Goal: Complete application form

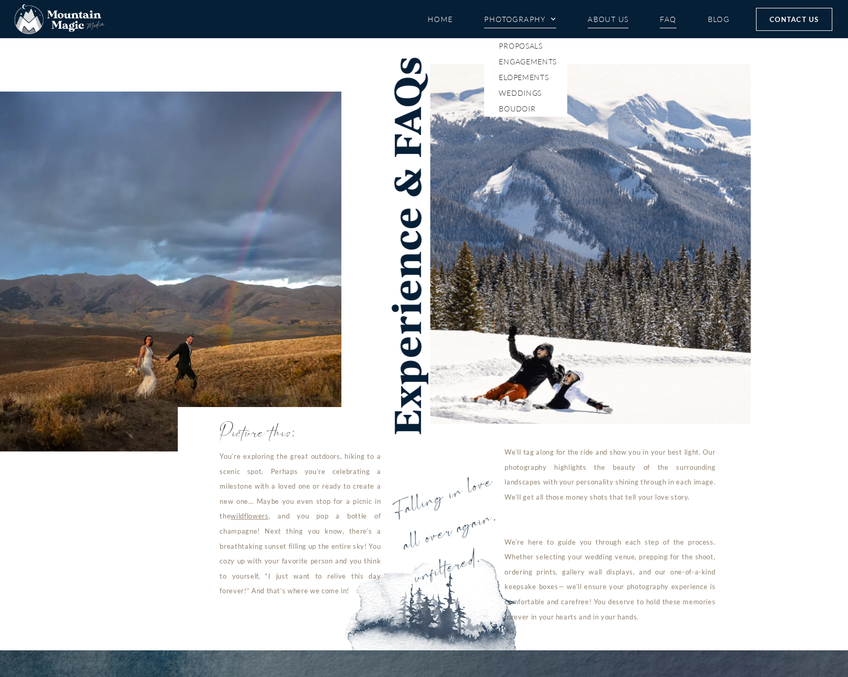
click at [610, 20] on link "About Us" at bounding box center [608, 19] width 41 height 18
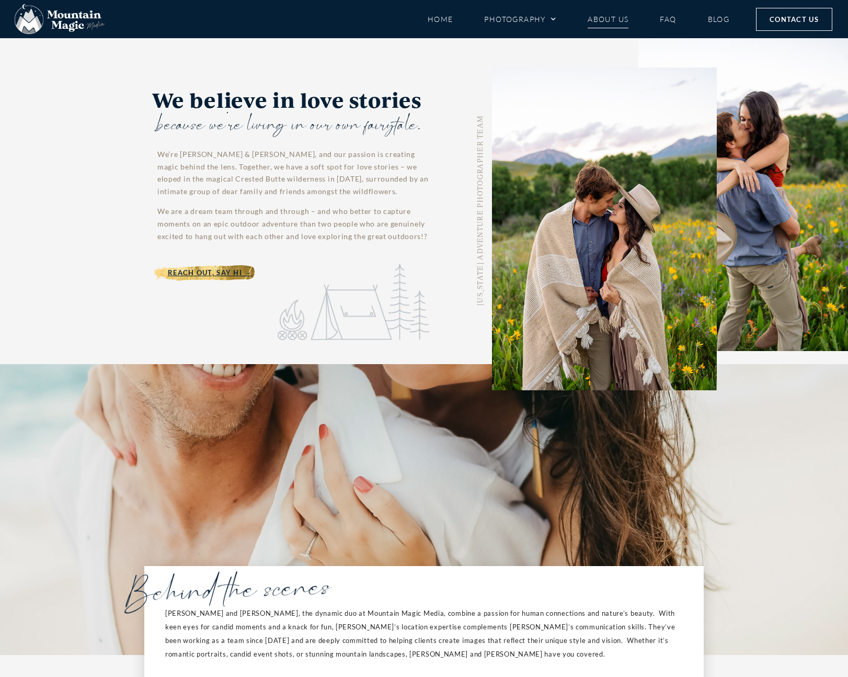
click at [209, 276] on span "Reach Out, Say Hi →" at bounding box center [210, 273] width 84 height 12
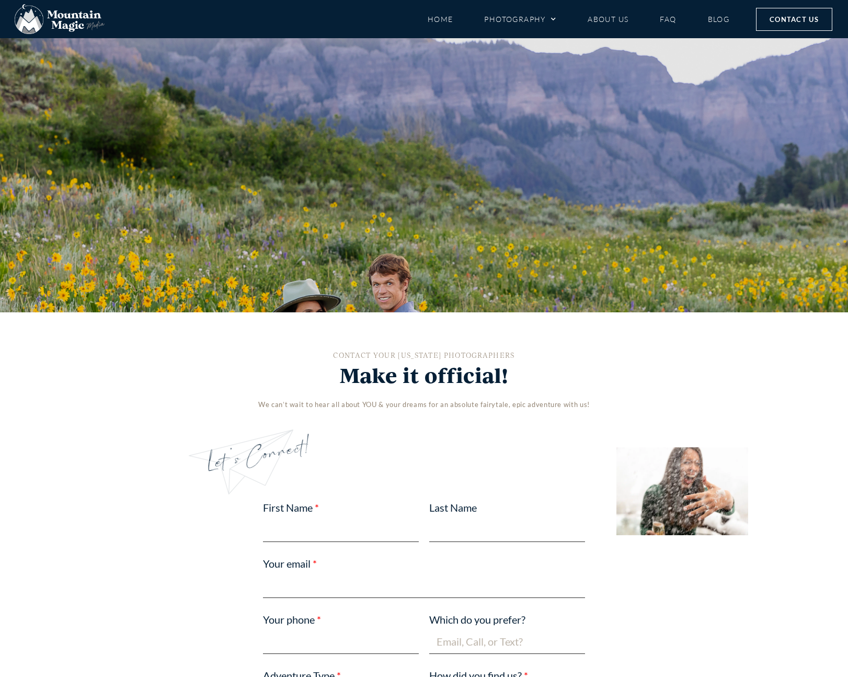
scroll to position [372, 0]
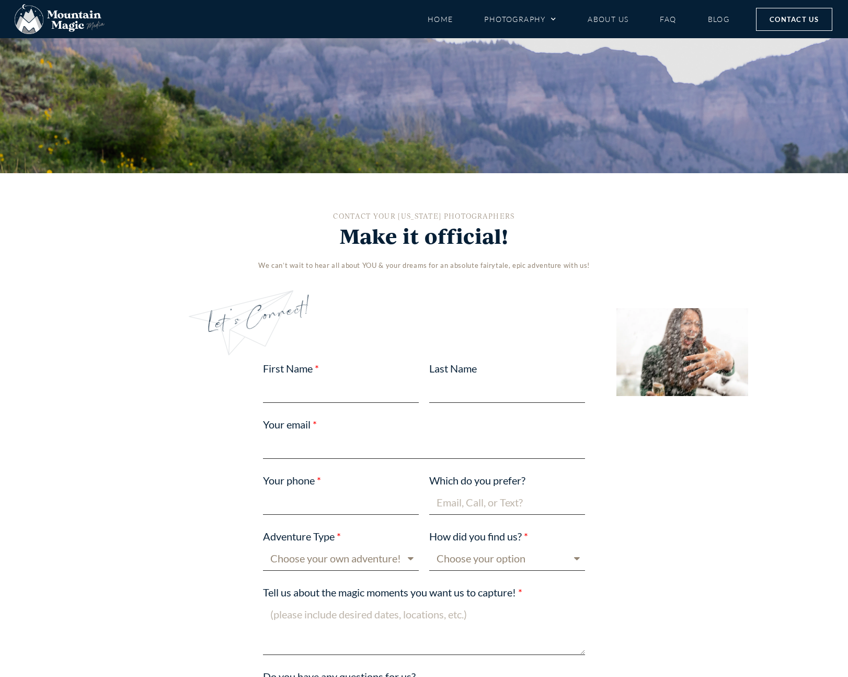
click at [355, 399] on input "First Name" at bounding box center [341, 390] width 156 height 25
type input "Jeremy"
type input "Hogeveen"
type input "jeremy.hogeveen@gmail.com"
type input "7739412182"
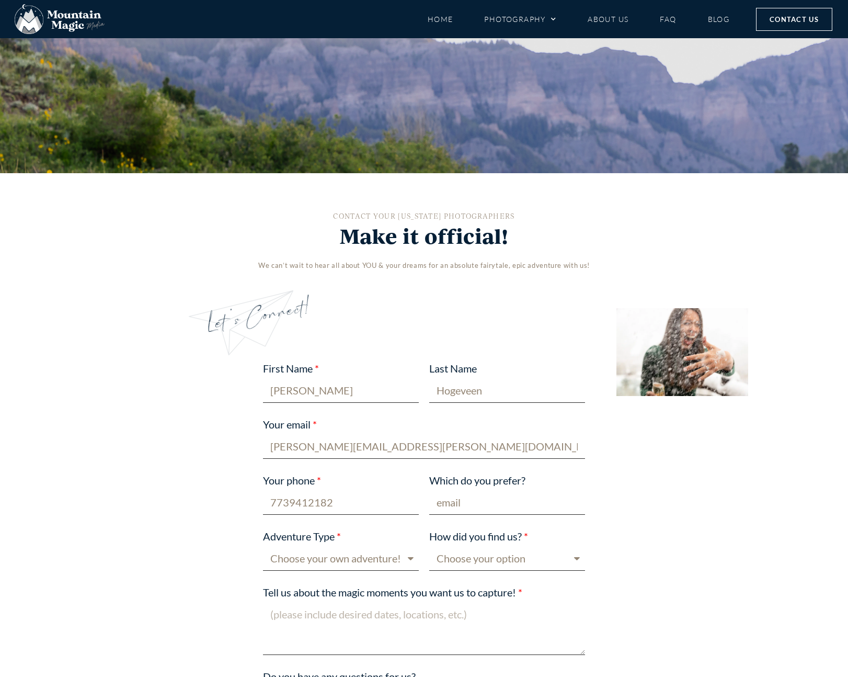
type input "email"
click at [382, 567] on select "Choose your own adventure! Proposal Engagement Elopement Wedding Boudoir Family…" at bounding box center [341, 558] width 156 height 25
select select "Family"
click at [263, 546] on select "Choose your own adventure! Proposal Engagement Elopement Wedding Boudoir Family…" at bounding box center [341, 558] width 156 height 25
click at [541, 561] on select "Choose your option Blog post Crested Butte Gunnison Wedding Guide Event Faceboo…" at bounding box center [507, 558] width 156 height 25
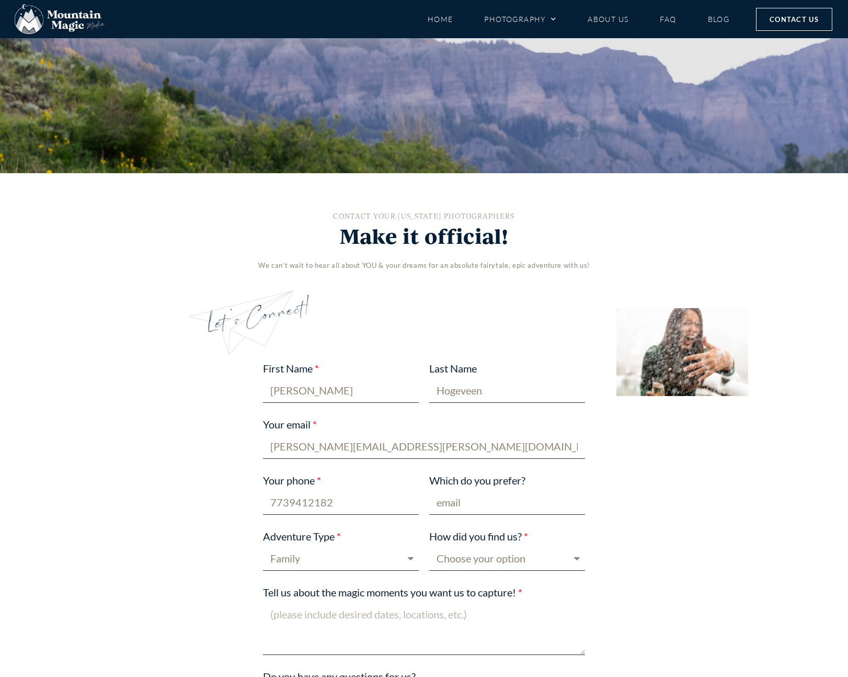
select select "Google"
click at [429, 546] on select "Choose your option Blog post Crested Butte Gunnison Wedding Guide Event Faceboo…" at bounding box center [507, 558] width 156 height 25
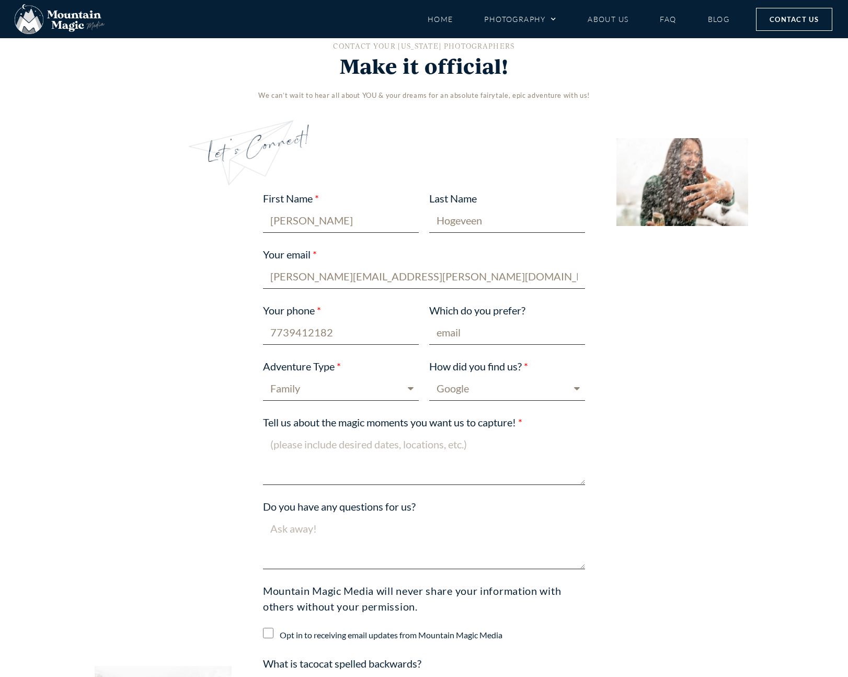
click at [396, 478] on textarea "Tell us about the magic moments you want us to capture!" at bounding box center [424, 458] width 322 height 53
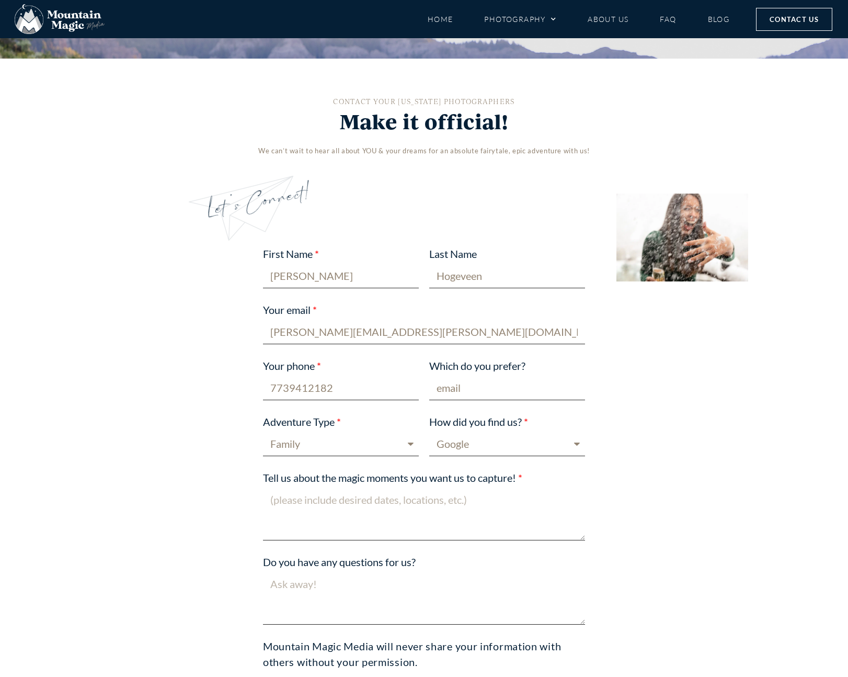
scroll to position [486, 0]
click at [322, 502] on textarea "Hi there -- we are visiting Crested Butte for the first time in a few weeks" at bounding box center [424, 514] width 322 height 53
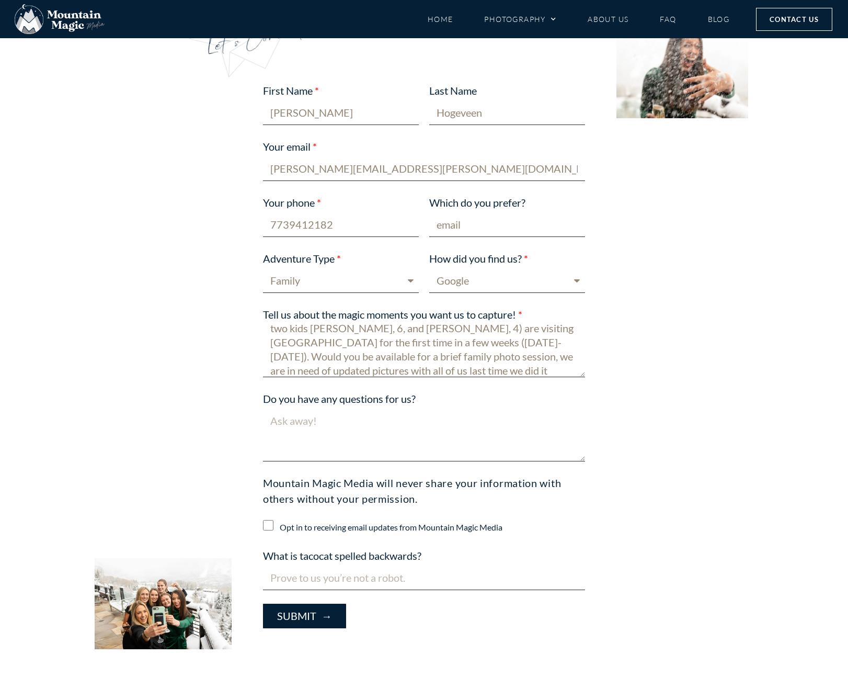
scroll to position [650, 0]
type textarea "Hi there -- Our family (myself, my wife Caroline, and our two kids Tillie, 6, a…"
click at [326, 586] on input "What is tacocat spelled backwards?" at bounding box center [424, 577] width 322 height 25
type input "tacocat"
click at [274, 607] on button "Submit →" at bounding box center [304, 615] width 83 height 25
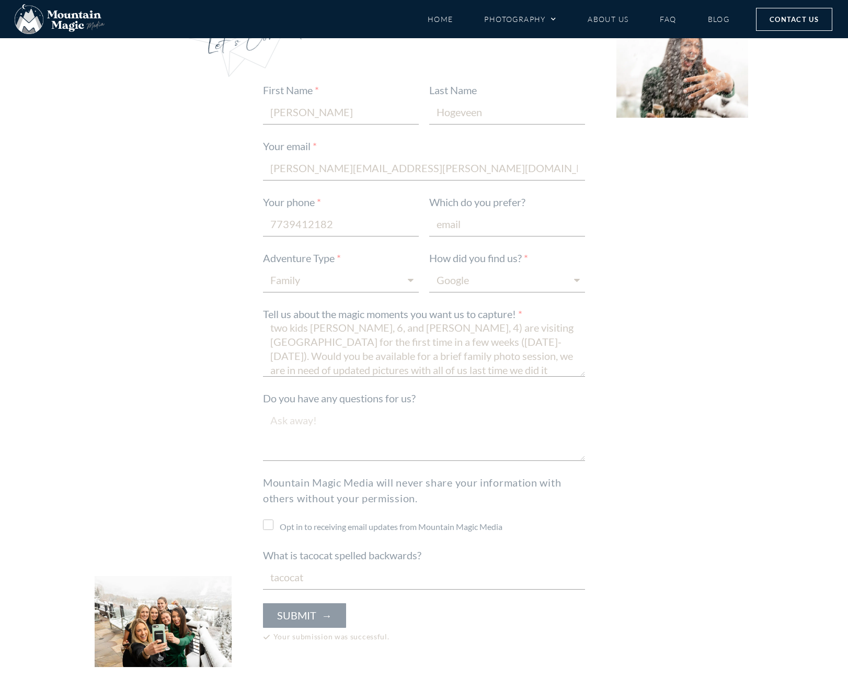
scroll to position [0, 0]
